Goal: Task Accomplishment & Management: Manage account settings

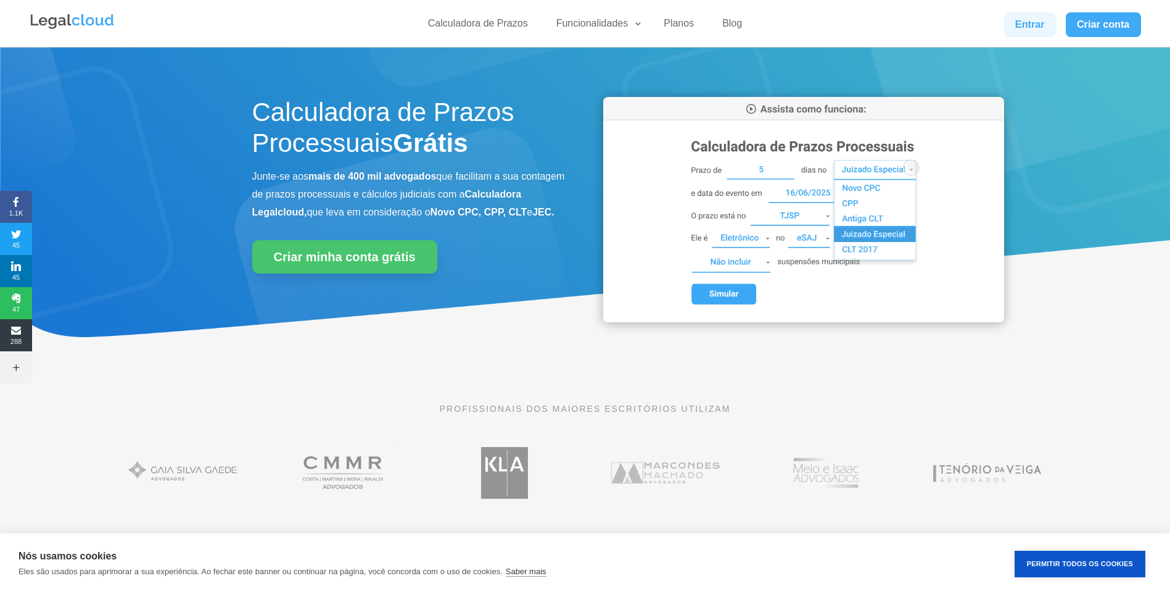
click at [1035, 20] on link "Entrar" at bounding box center [1030, 24] width 52 height 25
click at [1029, 15] on link "Entrar" at bounding box center [1030, 24] width 52 height 25
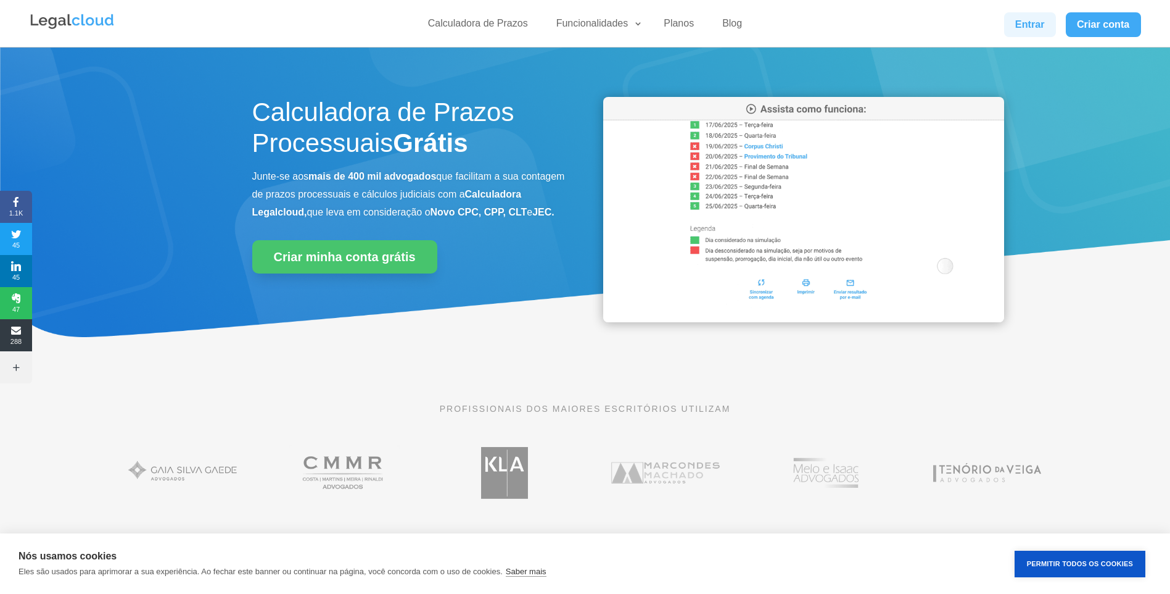
click at [1024, 17] on link "Entrar" at bounding box center [1030, 24] width 52 height 25
